Goal: Task Accomplishment & Management: Complete application form

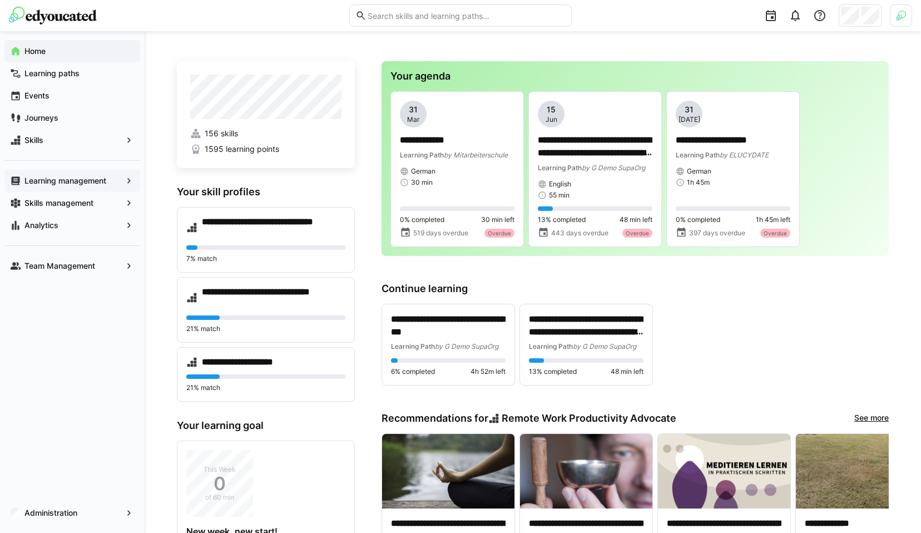
click at [0, 0] on app-navigation-label "Learning management" at bounding box center [0, 0] width 0 height 0
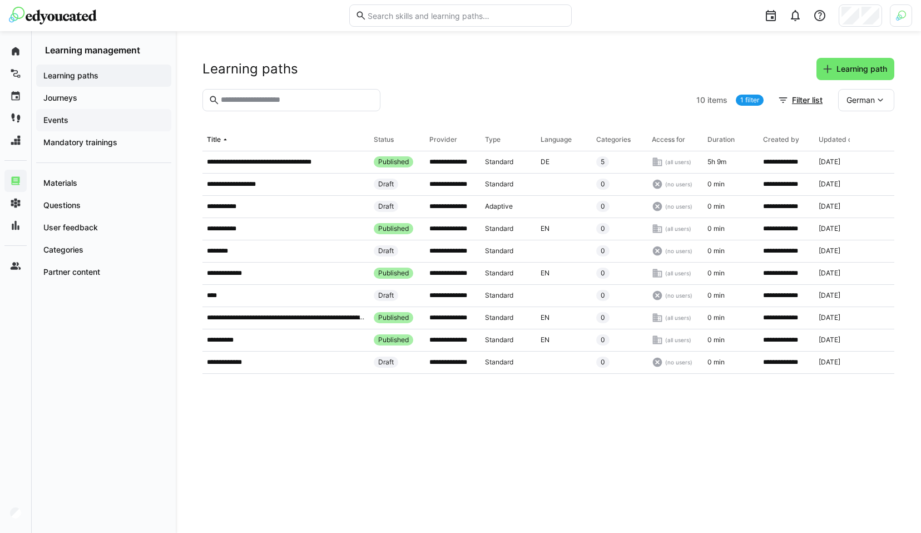
click at [85, 122] on span "Events" at bounding box center [104, 120] width 124 height 11
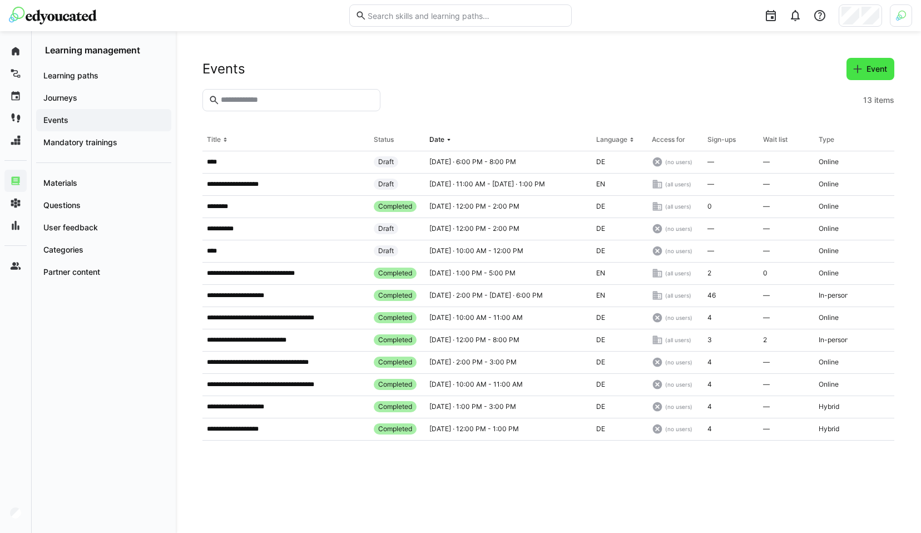
click at [878, 73] on span "Event" at bounding box center [877, 68] width 24 height 11
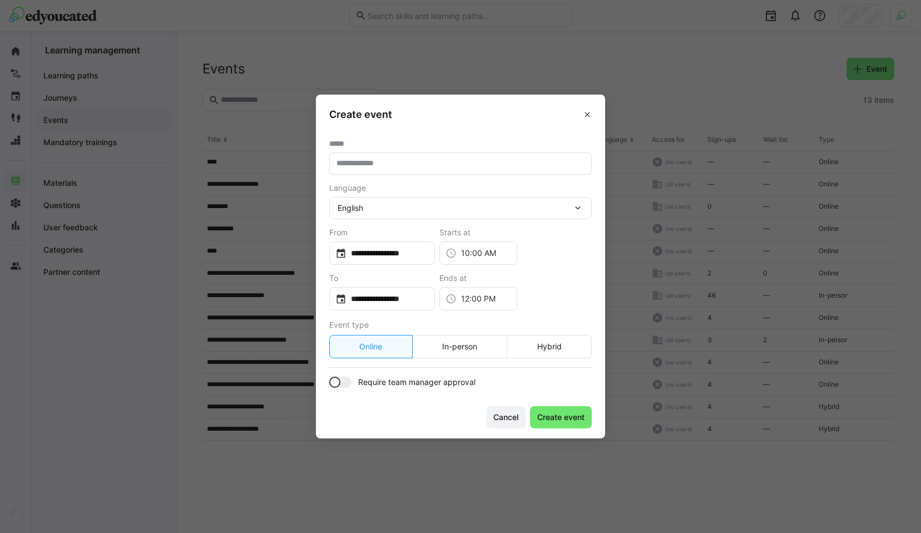
click at [386, 166] on input "text" at bounding box center [460, 164] width 250 height 10
type input "**********"
click at [426, 251] on input "**********" at bounding box center [388, 253] width 82 height 11
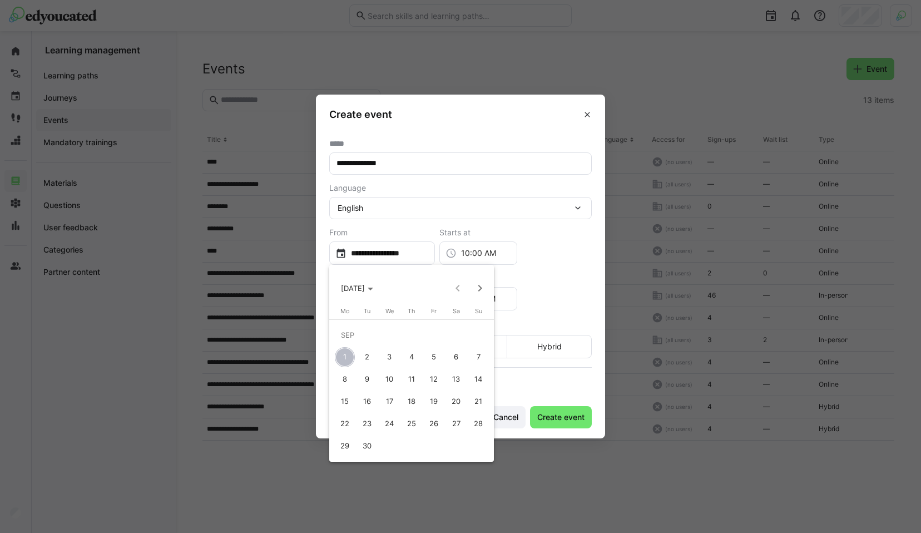
click at [412, 355] on span "4" at bounding box center [412, 357] width 20 height 20
type input "**********"
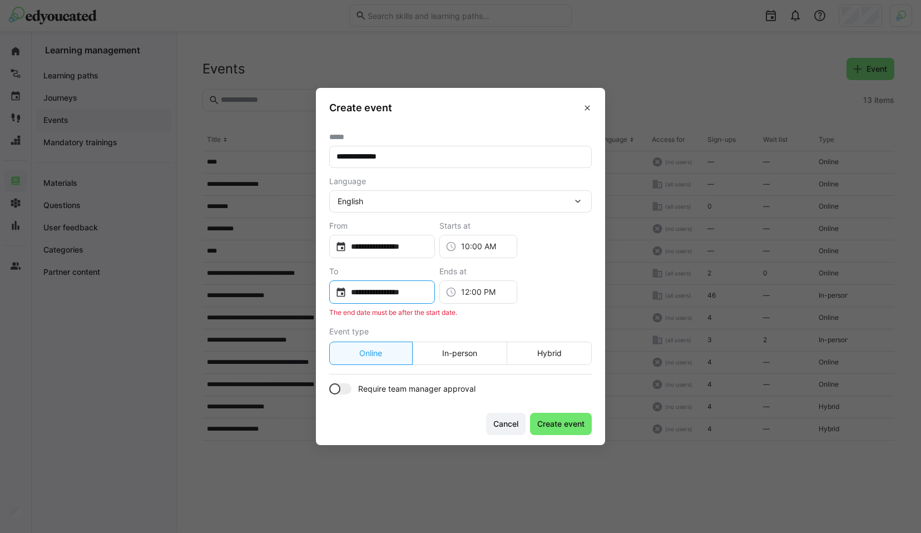
click at [428, 295] on input "**********" at bounding box center [388, 291] width 82 height 11
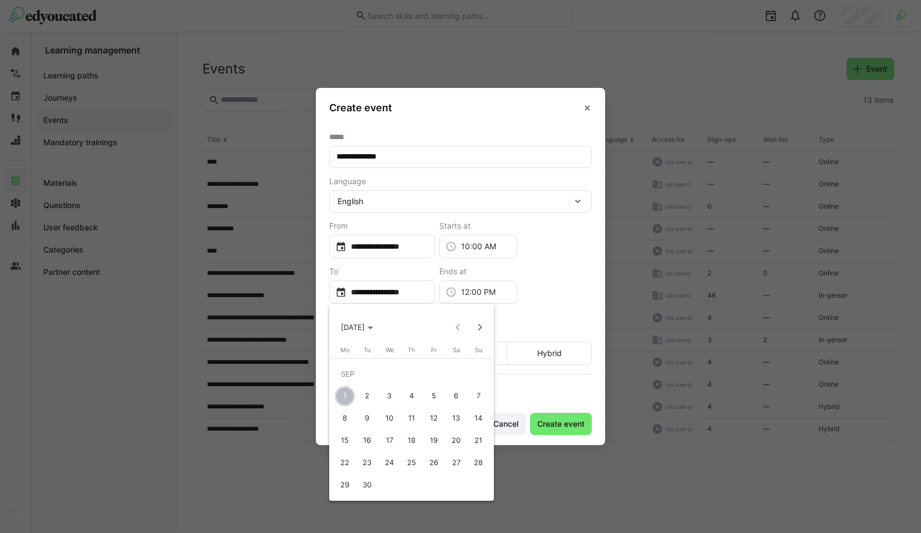
click at [416, 397] on span "4" at bounding box center [412, 396] width 20 height 20
type input "**********"
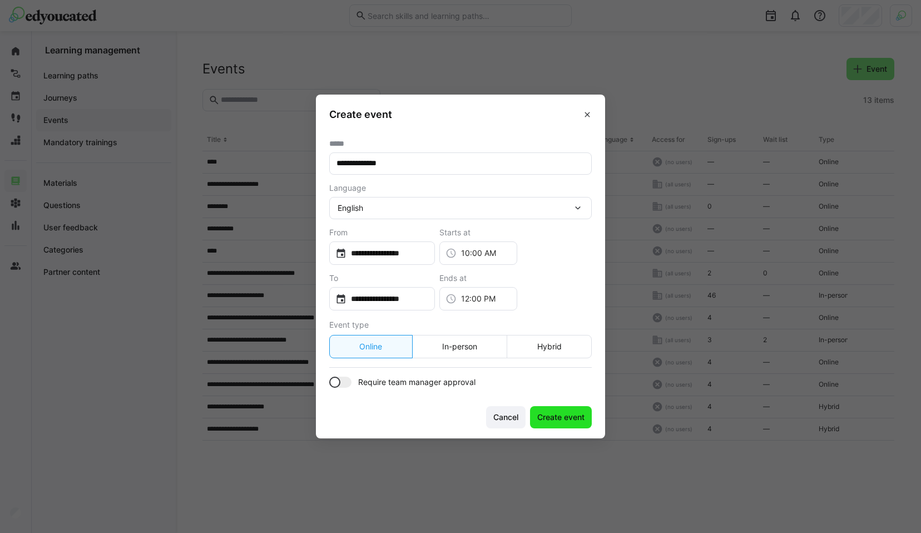
click at [552, 416] on span "Create event" at bounding box center [561, 417] width 51 height 11
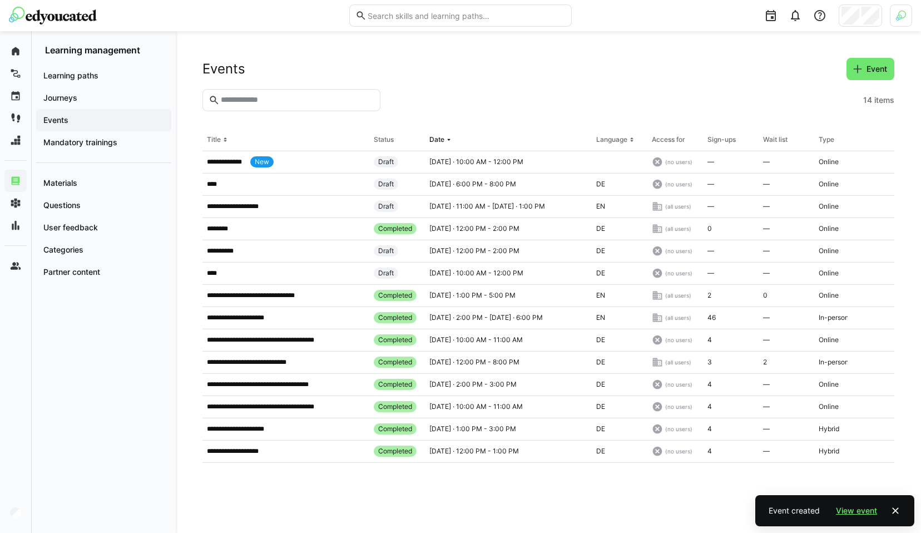
drag, startPoint x: 868, startPoint y: 511, endPoint x: 861, endPoint y: 510, distance: 6.8
click at [868, 511] on span "View event" at bounding box center [856, 510] width 44 height 11
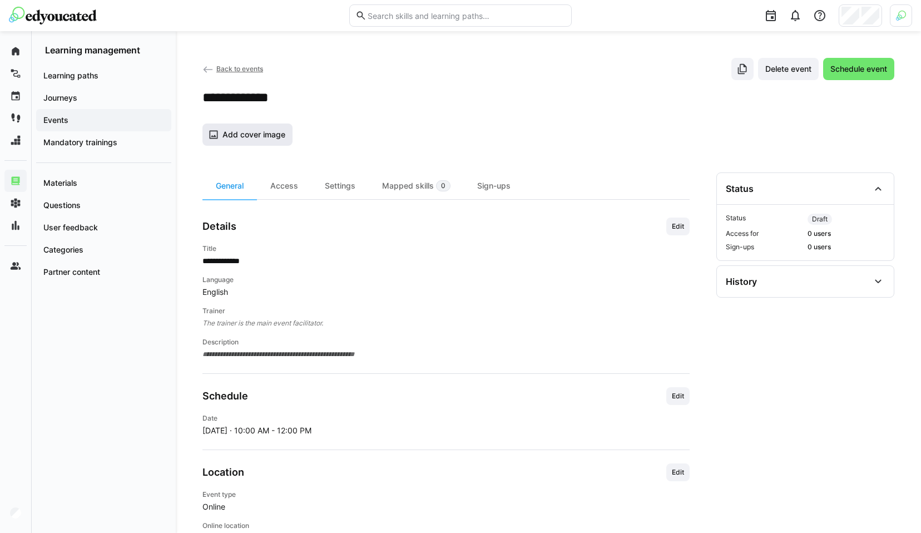
click at [261, 133] on span "Add cover image" at bounding box center [254, 134] width 66 height 11
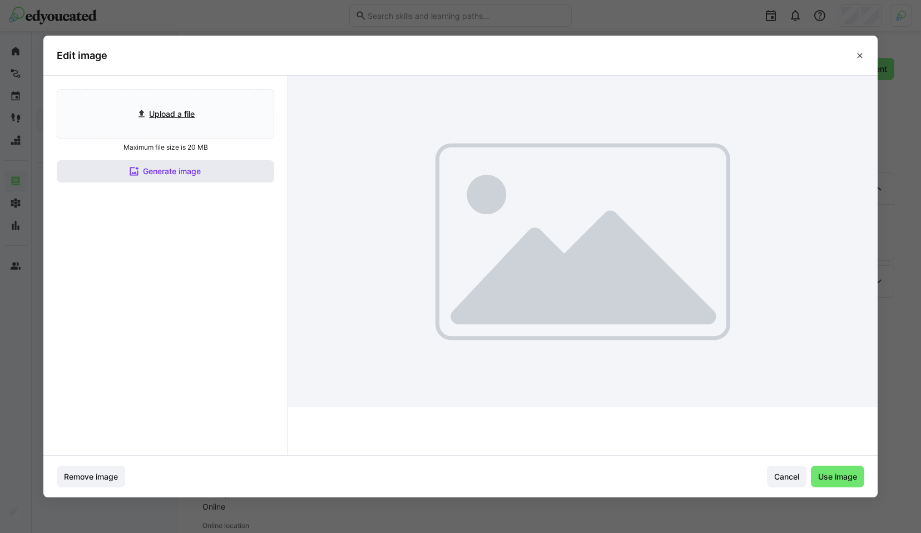
click at [224, 171] on span "Generate image" at bounding box center [165, 171] width 217 height 22
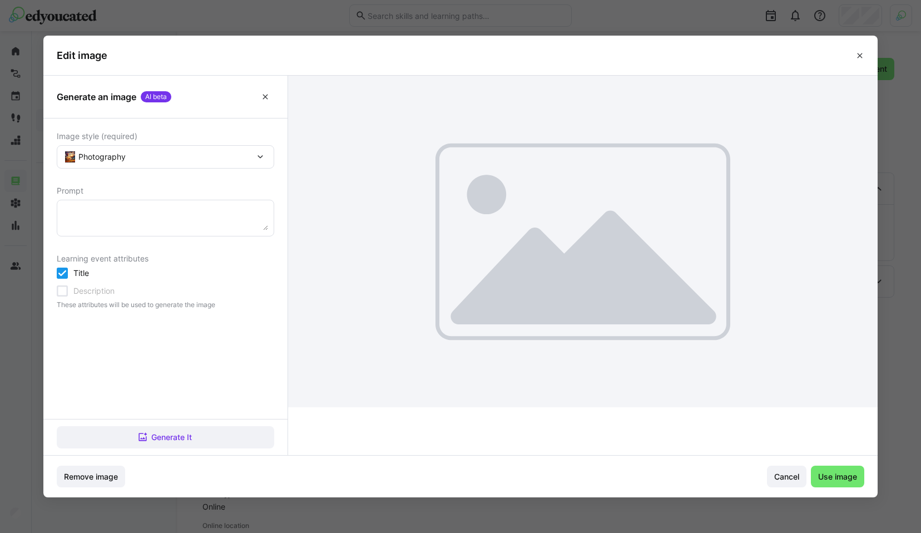
click at [148, 210] on textarea at bounding box center [165, 218] width 205 height 24
type textarea "A cool image"
click at [180, 432] on span "Generate It" at bounding box center [172, 437] width 44 height 11
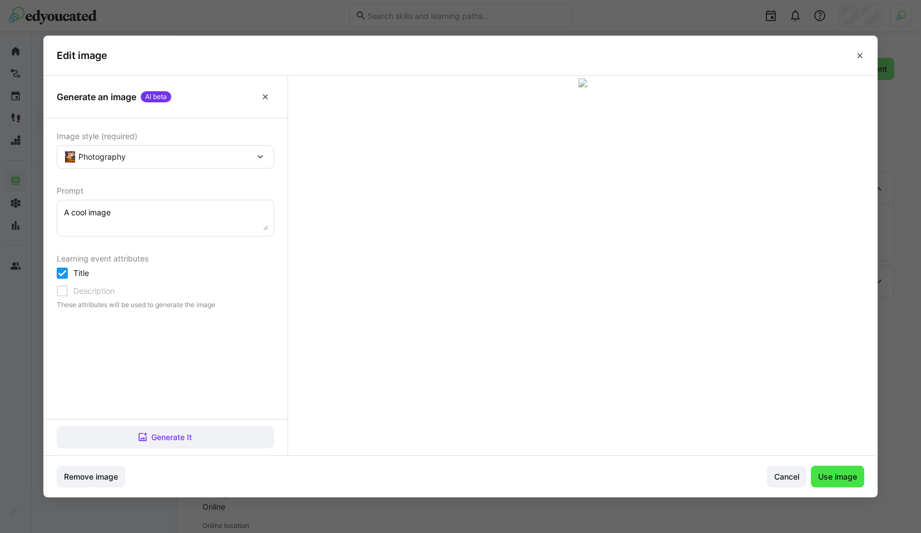
click at [843, 478] on span "Use image" at bounding box center [838, 476] width 42 height 11
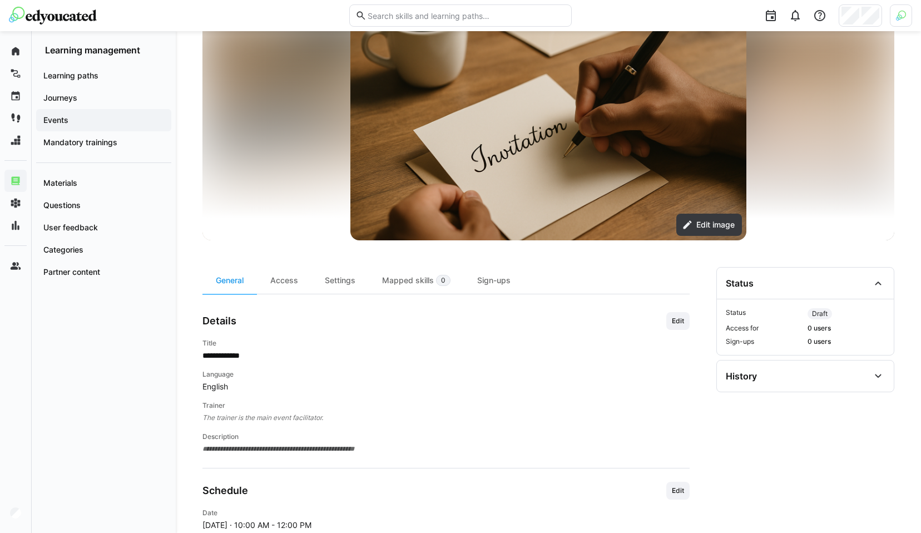
scroll to position [126, 0]
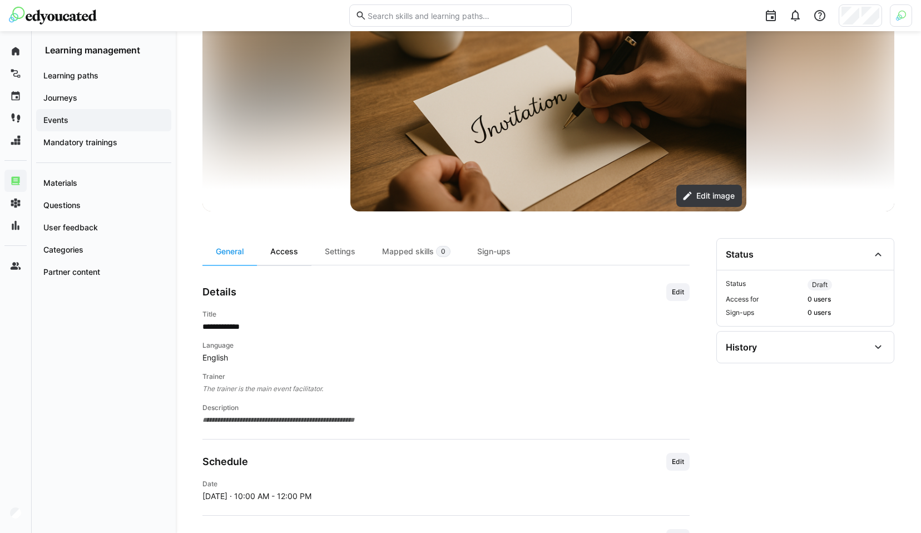
click at [284, 251] on div "Access" at bounding box center [284, 251] width 55 height 27
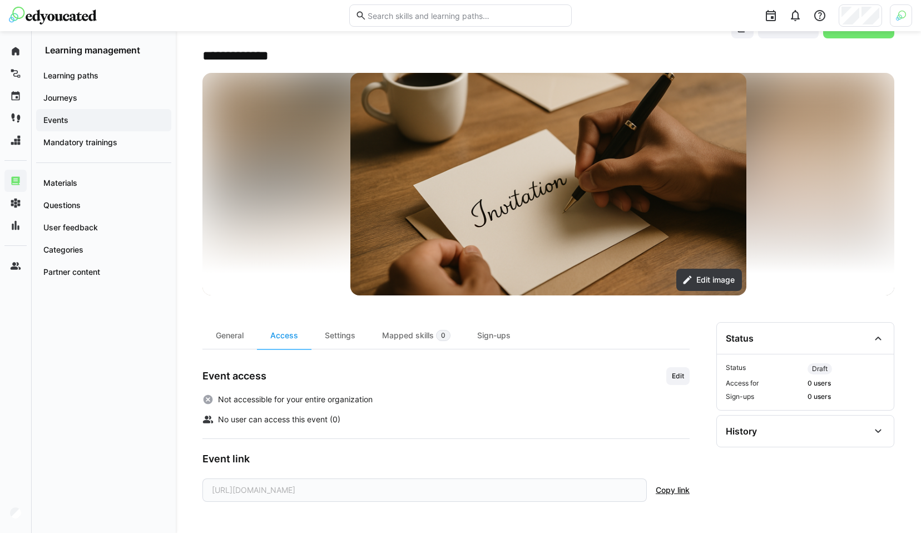
click at [665, 374] on div "Event access Edit" at bounding box center [445, 376] width 487 height 18
click at [672, 375] on span "Edit" at bounding box center [678, 376] width 14 height 9
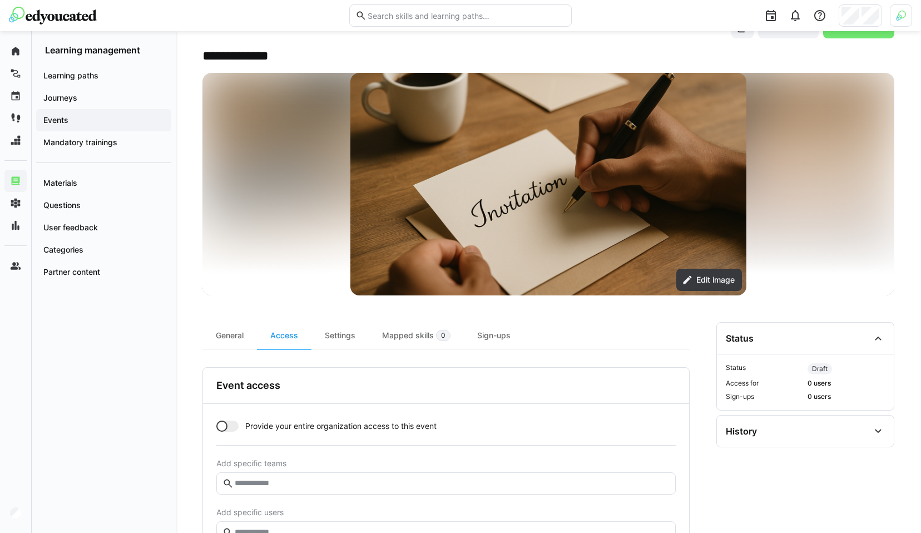
drag, startPoint x: 232, startPoint y: 425, endPoint x: 272, endPoint y: 438, distance: 42.0
click at [233, 426] on div at bounding box center [227, 426] width 22 height 11
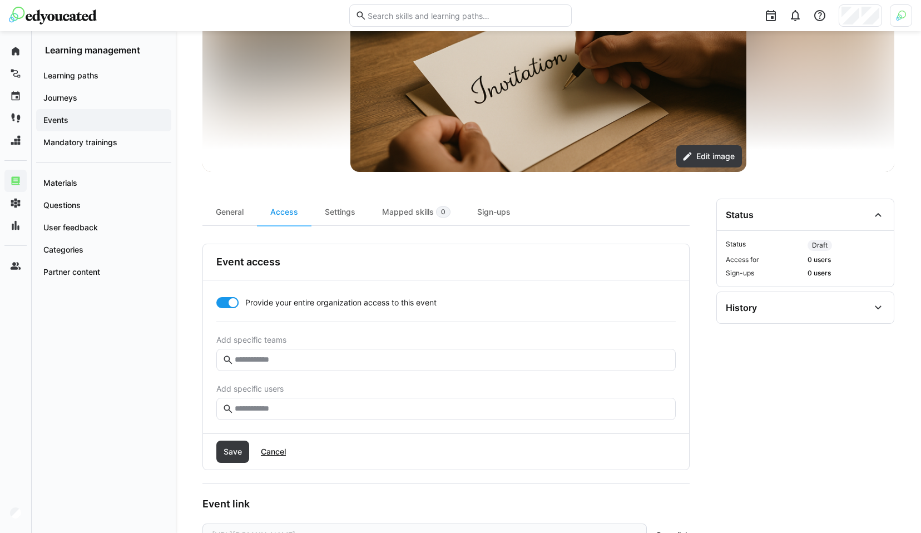
scroll to position [179, 0]
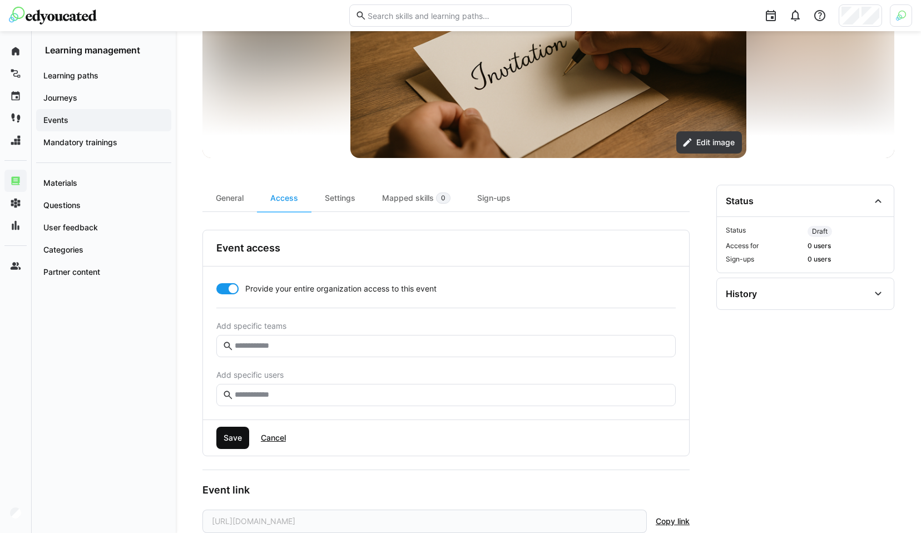
click at [225, 444] on span "Save" at bounding box center [232, 438] width 33 height 22
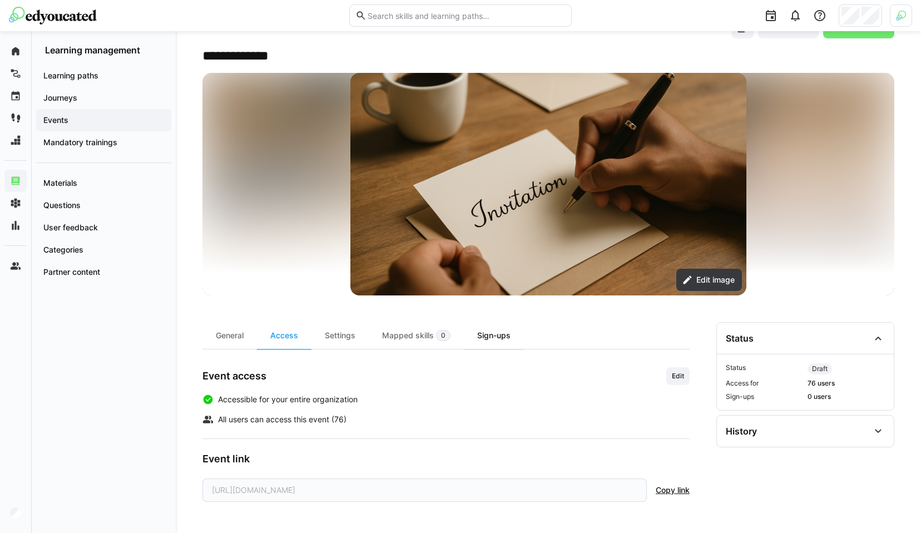
click at [488, 335] on div "Sign-ups" at bounding box center [494, 335] width 60 height 27
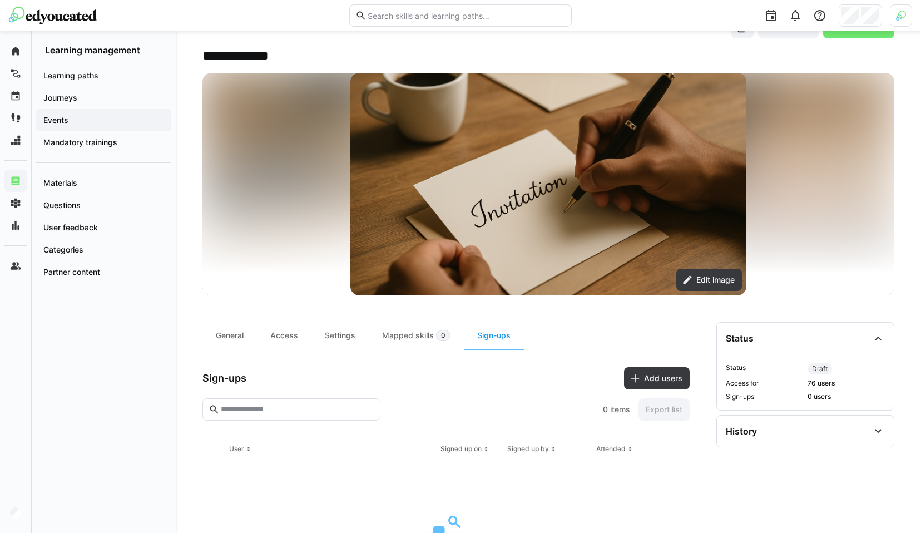
scroll to position [179, 0]
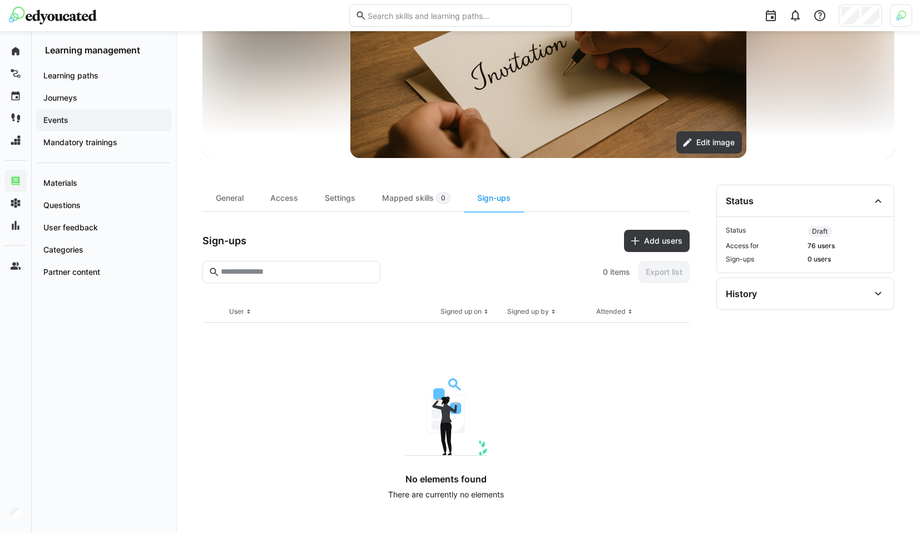
click at [647, 229] on div "General Access Settings Mapped skills 0 Sign-ups Sign-ups Add users 0 items Exp…" at bounding box center [445, 347] width 487 height 324
click at [643, 245] on span "Add users" at bounding box center [663, 240] width 42 height 11
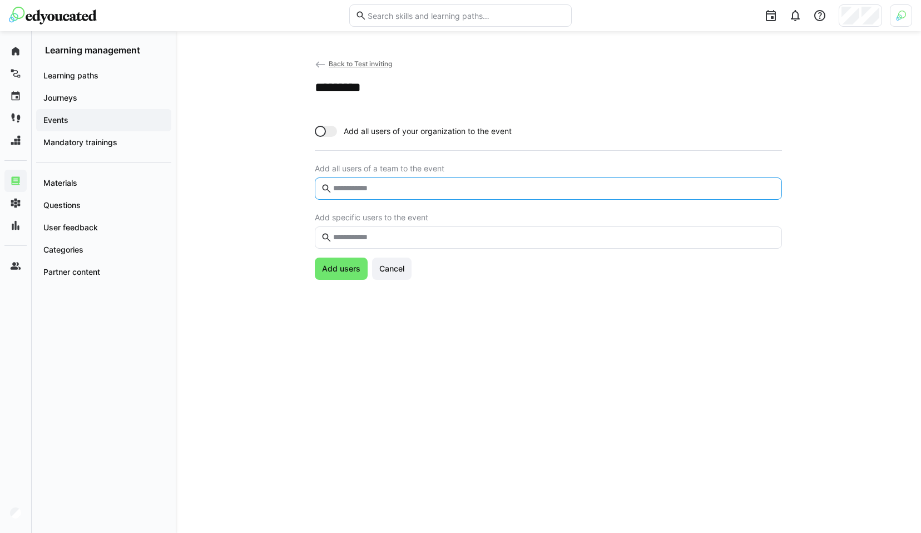
click at [358, 187] on input "text" at bounding box center [554, 189] width 444 height 10
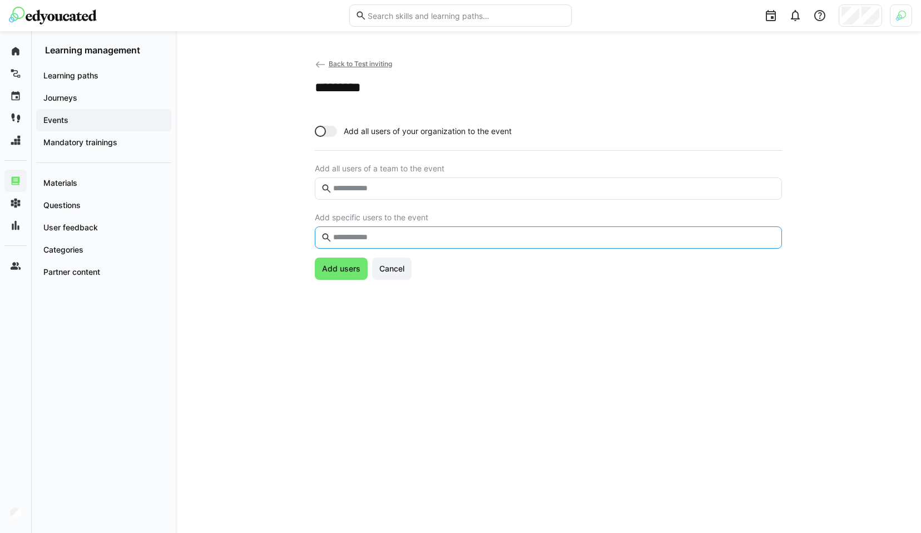
click at [353, 235] on input "text" at bounding box center [554, 238] width 444 height 10
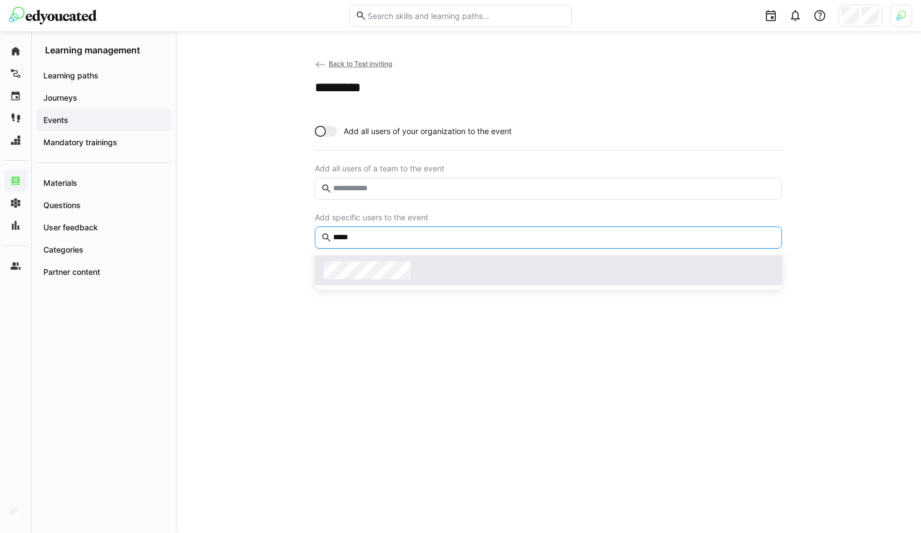
type input "*****"
click at [379, 283] on span at bounding box center [548, 270] width 467 height 30
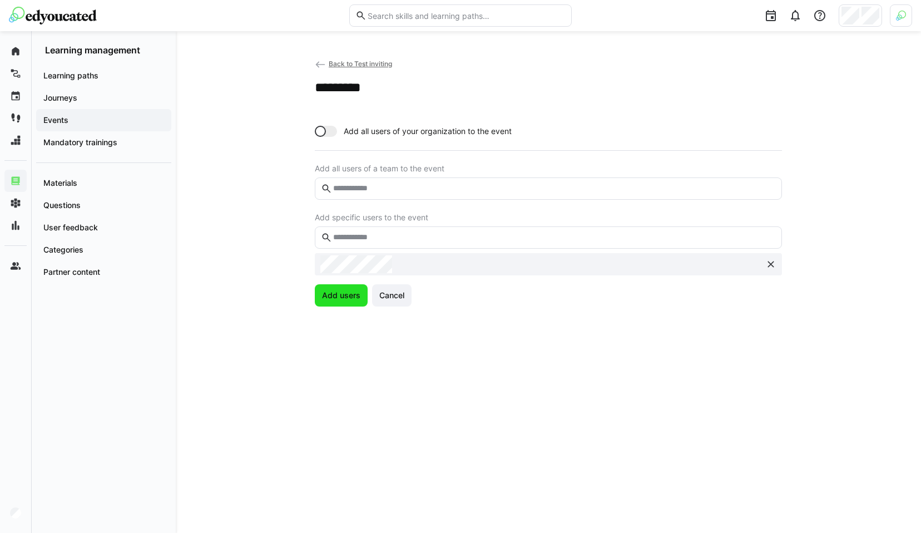
click at [335, 296] on span "Add users" at bounding box center [341, 295] width 42 height 11
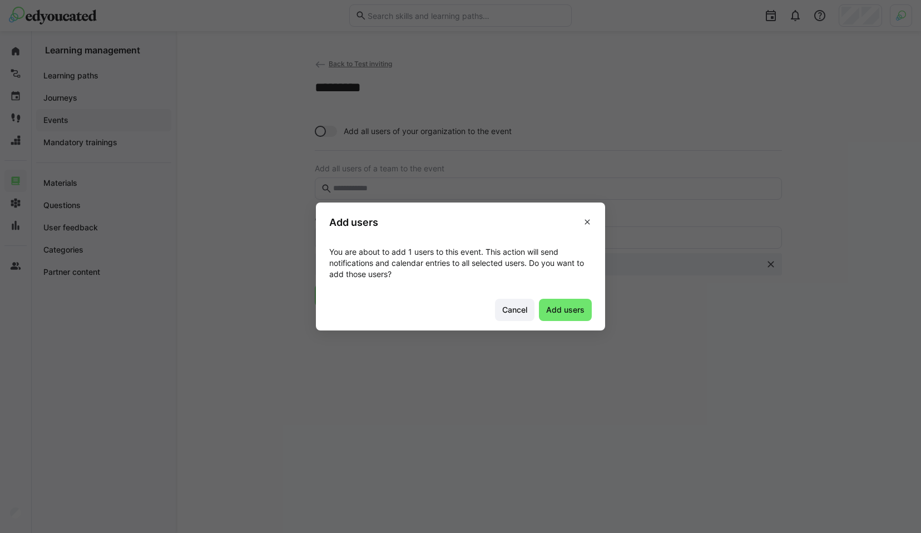
drag, startPoint x: 573, startPoint y: 313, endPoint x: 585, endPoint y: 331, distance: 22.1
click at [574, 313] on span "Add users" at bounding box center [566, 309] width 42 height 11
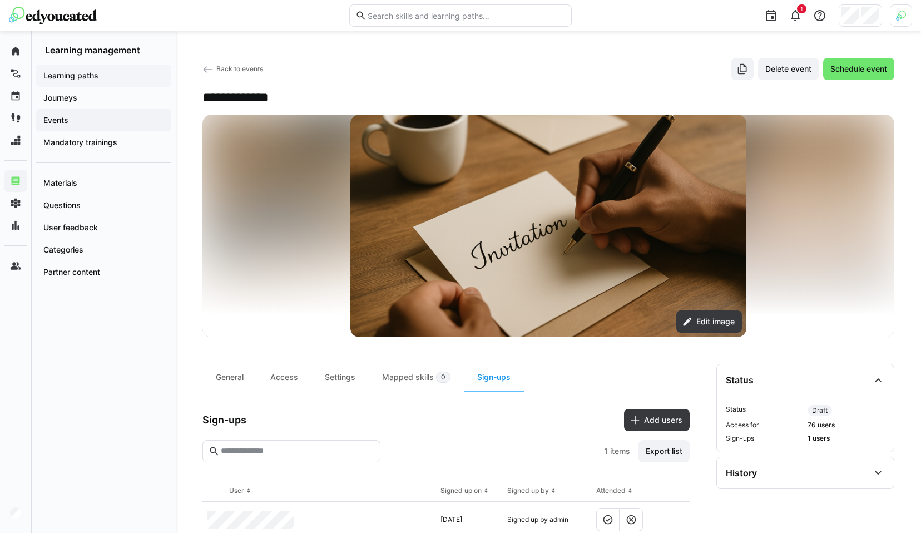
click at [79, 67] on div "Learning paths" at bounding box center [103, 76] width 135 height 22
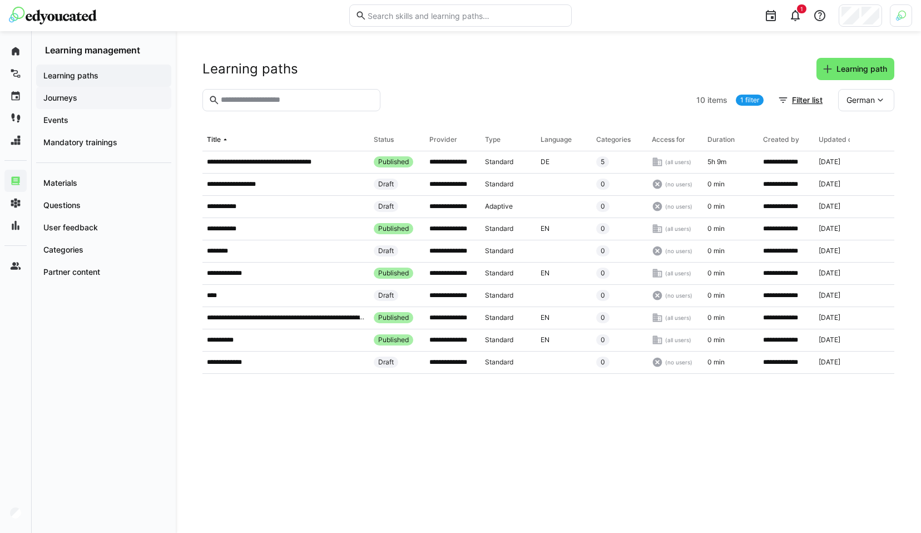
click at [0, 0] on app-navigation-label "Journeys" at bounding box center [0, 0] width 0 height 0
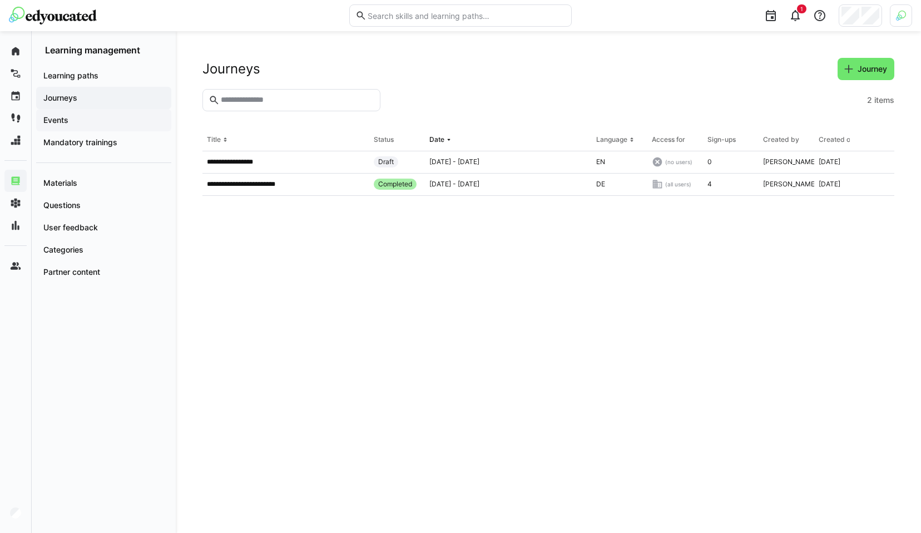
click at [0, 0] on app-navigation-label "Events" at bounding box center [0, 0] width 0 height 0
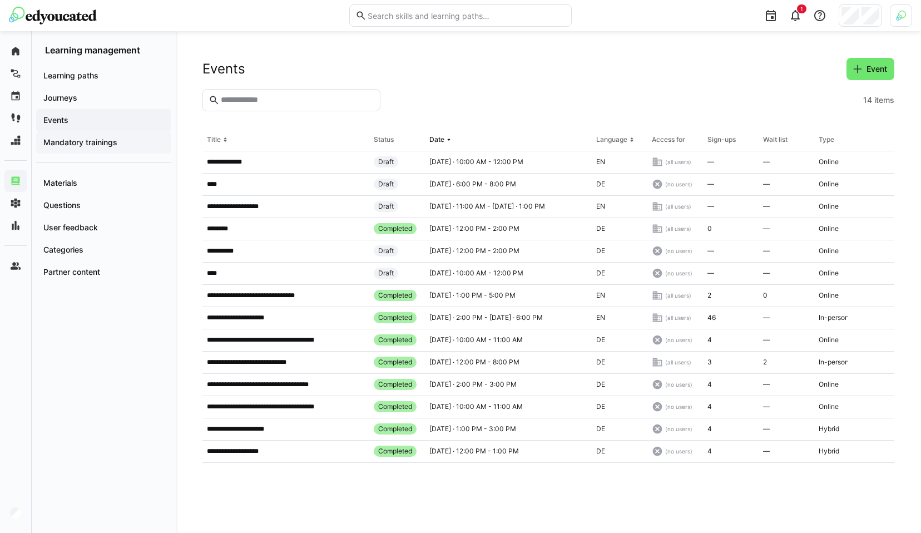
click at [0, 0] on app-navigation-label "Mandatory trainings" at bounding box center [0, 0] width 0 height 0
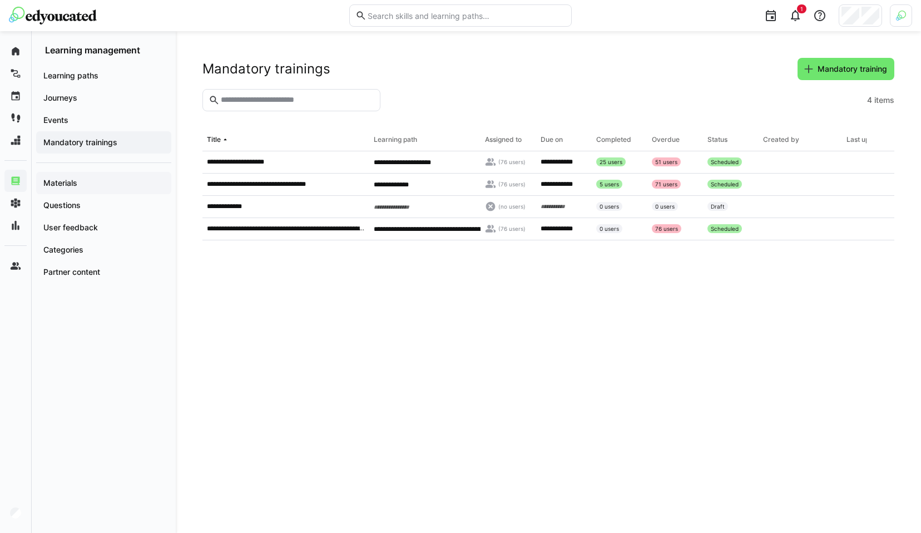
click at [0, 0] on app-navigation-label "Materials" at bounding box center [0, 0] width 0 height 0
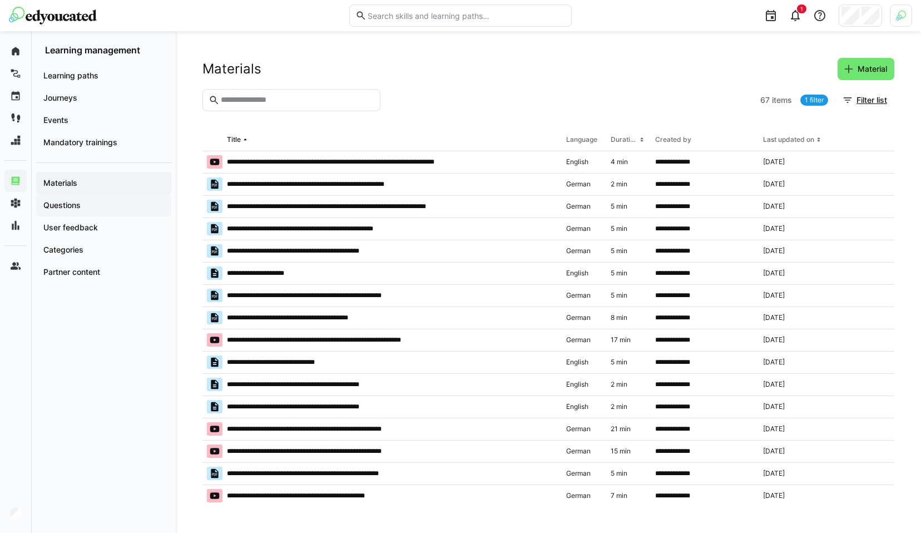
click at [67, 211] on div "Questions" at bounding box center [103, 205] width 135 height 22
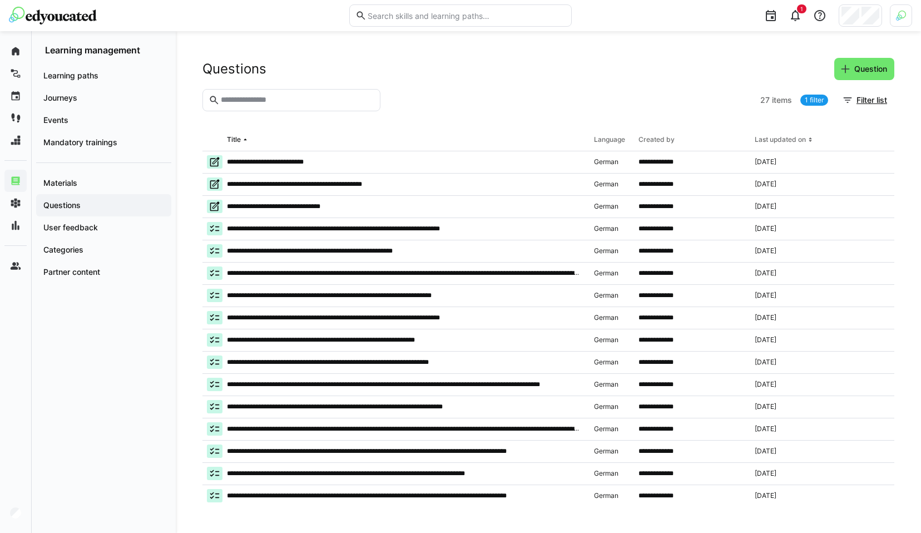
click at [68, 196] on div "Questions" at bounding box center [103, 205] width 135 height 22
click at [0, 0] on app-navigation-label "Materials" at bounding box center [0, 0] width 0 height 0
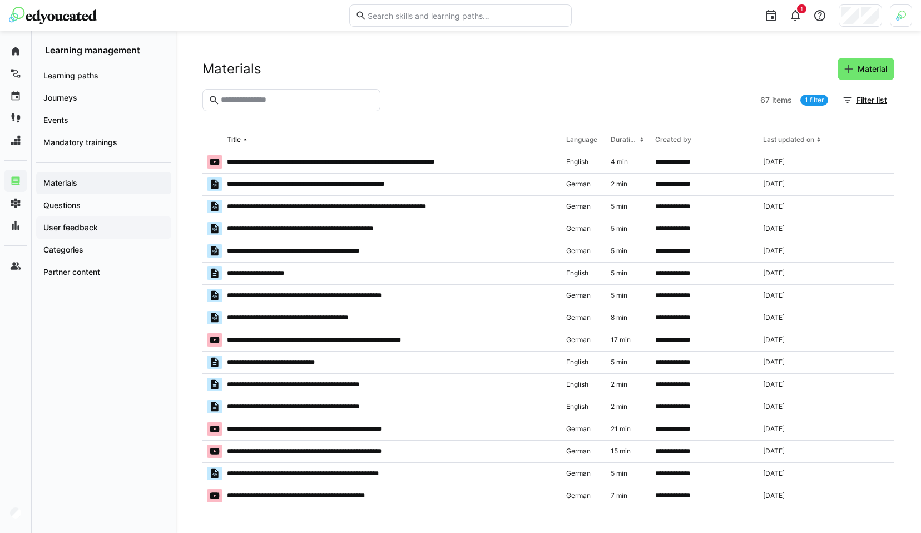
click at [59, 233] on div "User feedback" at bounding box center [103, 227] width 135 height 22
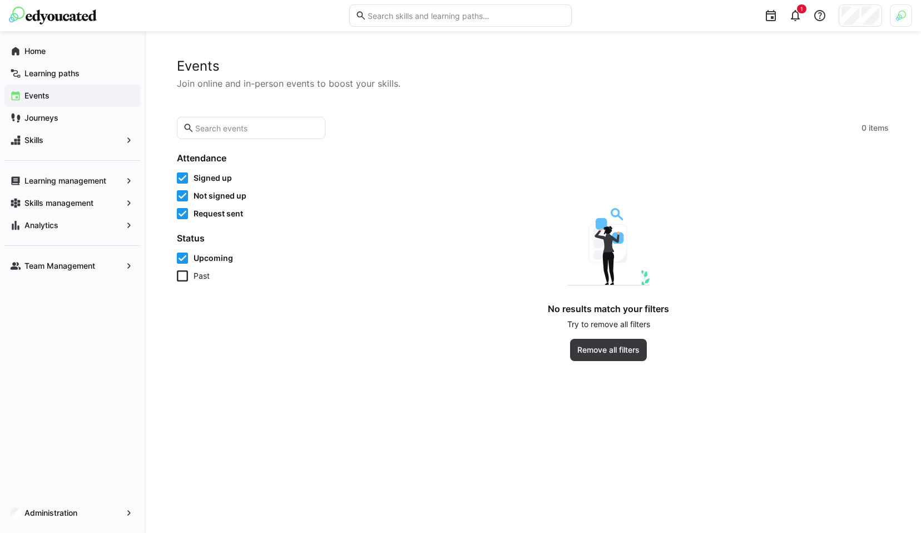
click at [180, 256] on icon at bounding box center [182, 258] width 11 height 11
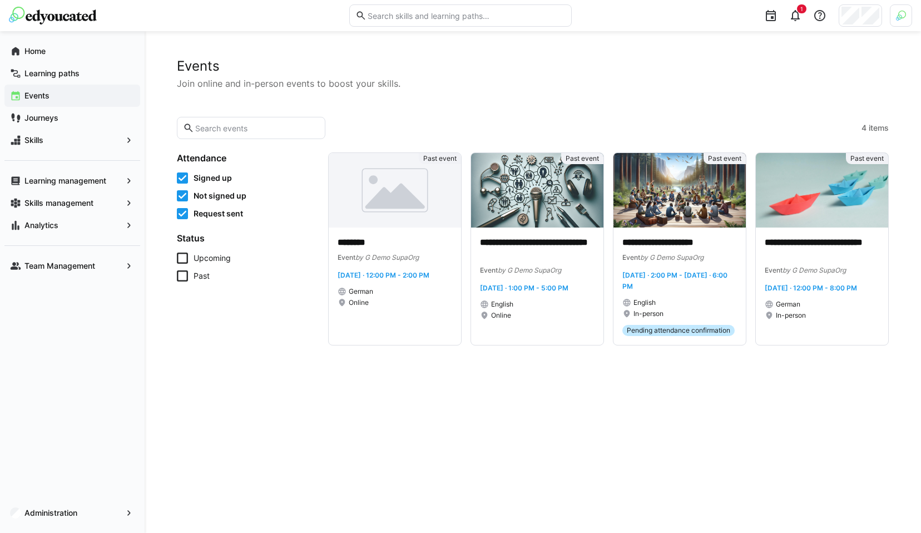
click at [180, 256] on icon at bounding box center [182, 258] width 11 height 11
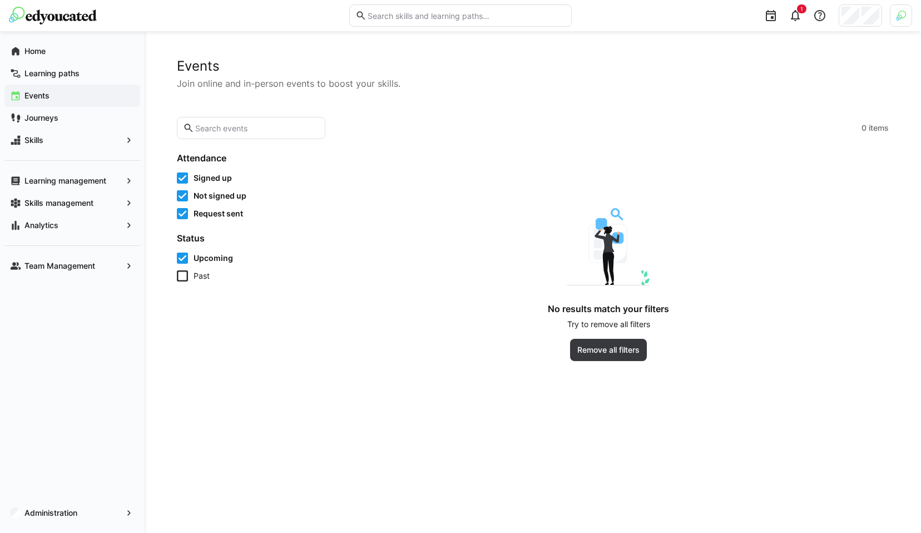
click at [181, 180] on icon at bounding box center [182, 177] width 11 height 11
click at [181, 196] on icon at bounding box center [182, 195] width 11 height 11
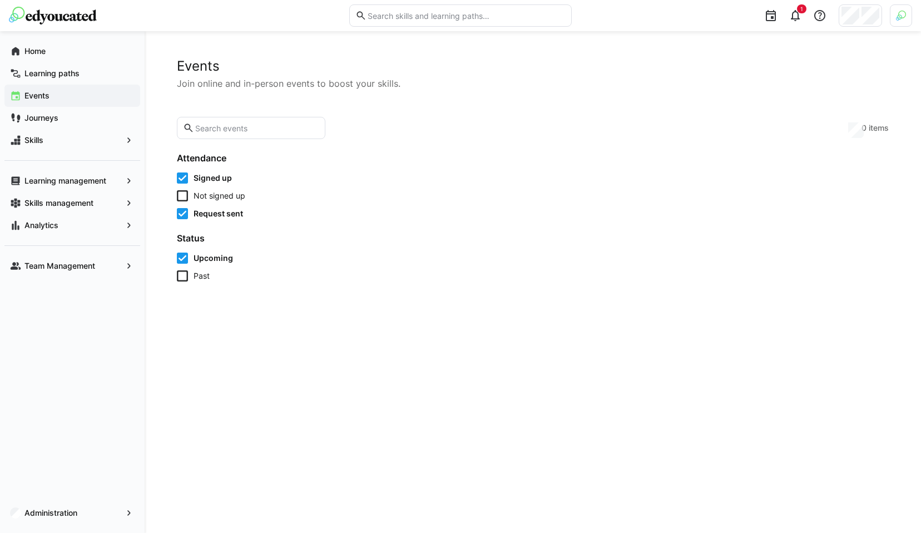
click at [181, 196] on icon at bounding box center [182, 195] width 11 height 11
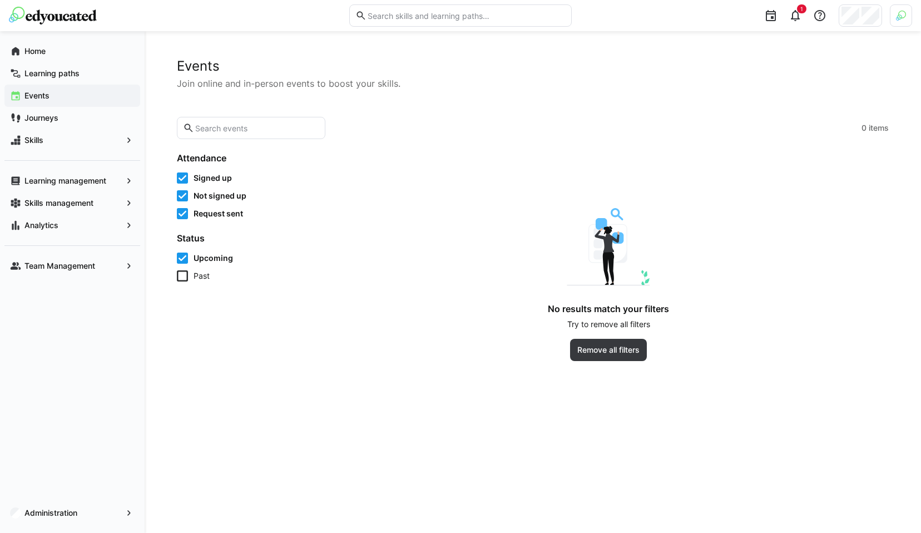
click at [180, 213] on icon at bounding box center [182, 213] width 11 height 11
